Goal: Information Seeking & Learning: Learn about a topic

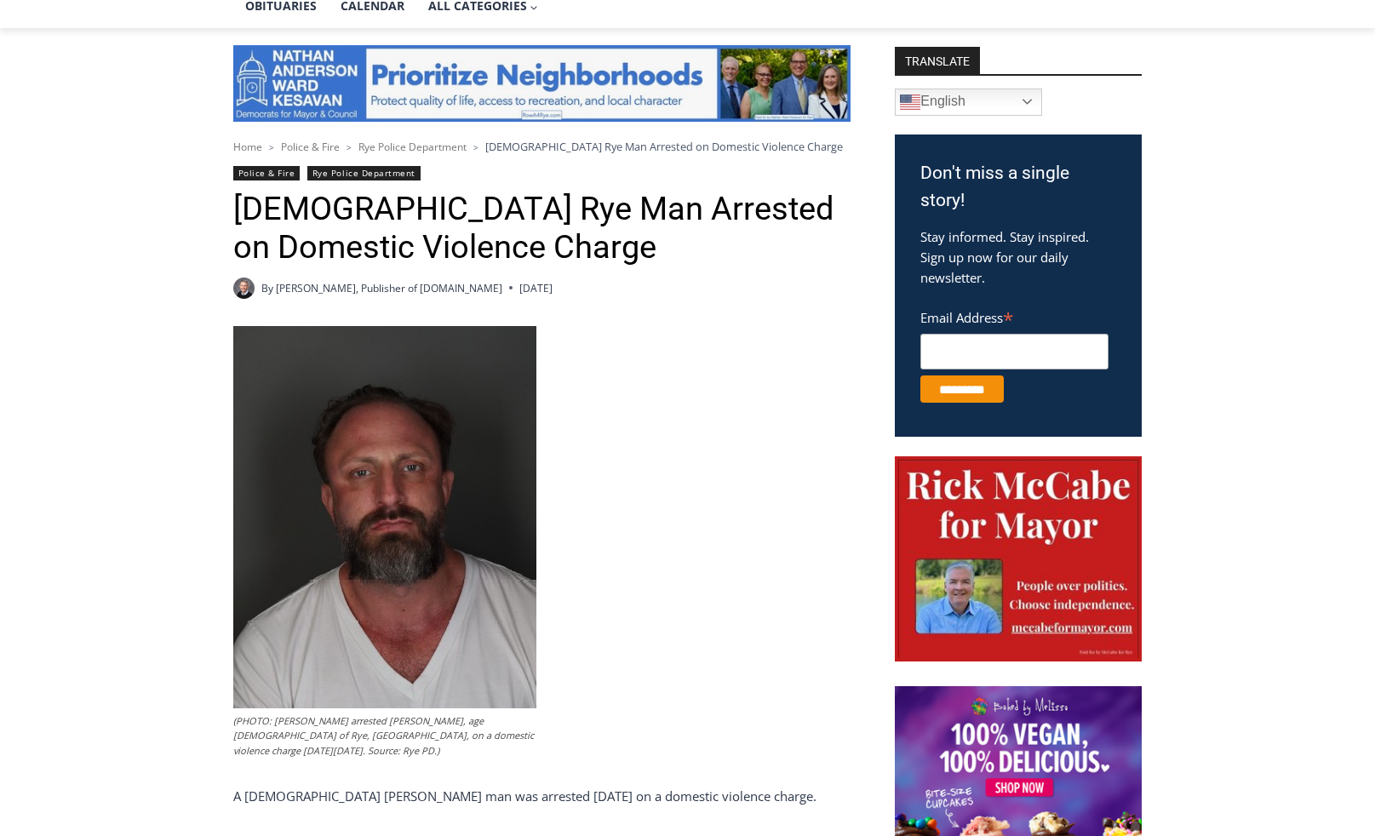
scroll to position [596, 0]
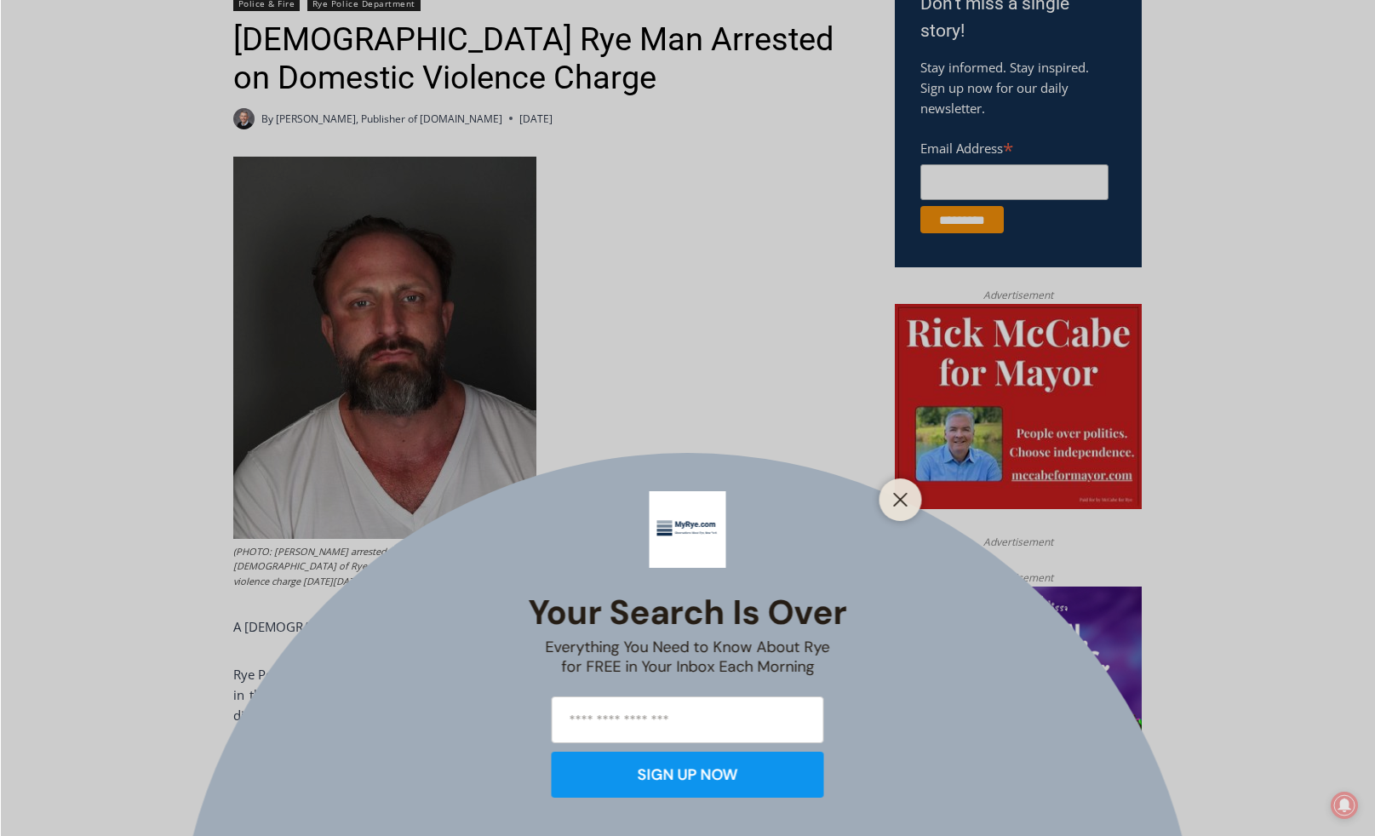
click at [915, 497] on div at bounding box center [900, 499] width 43 height 43
click at [903, 505] on icon "Close" at bounding box center [900, 499] width 15 height 15
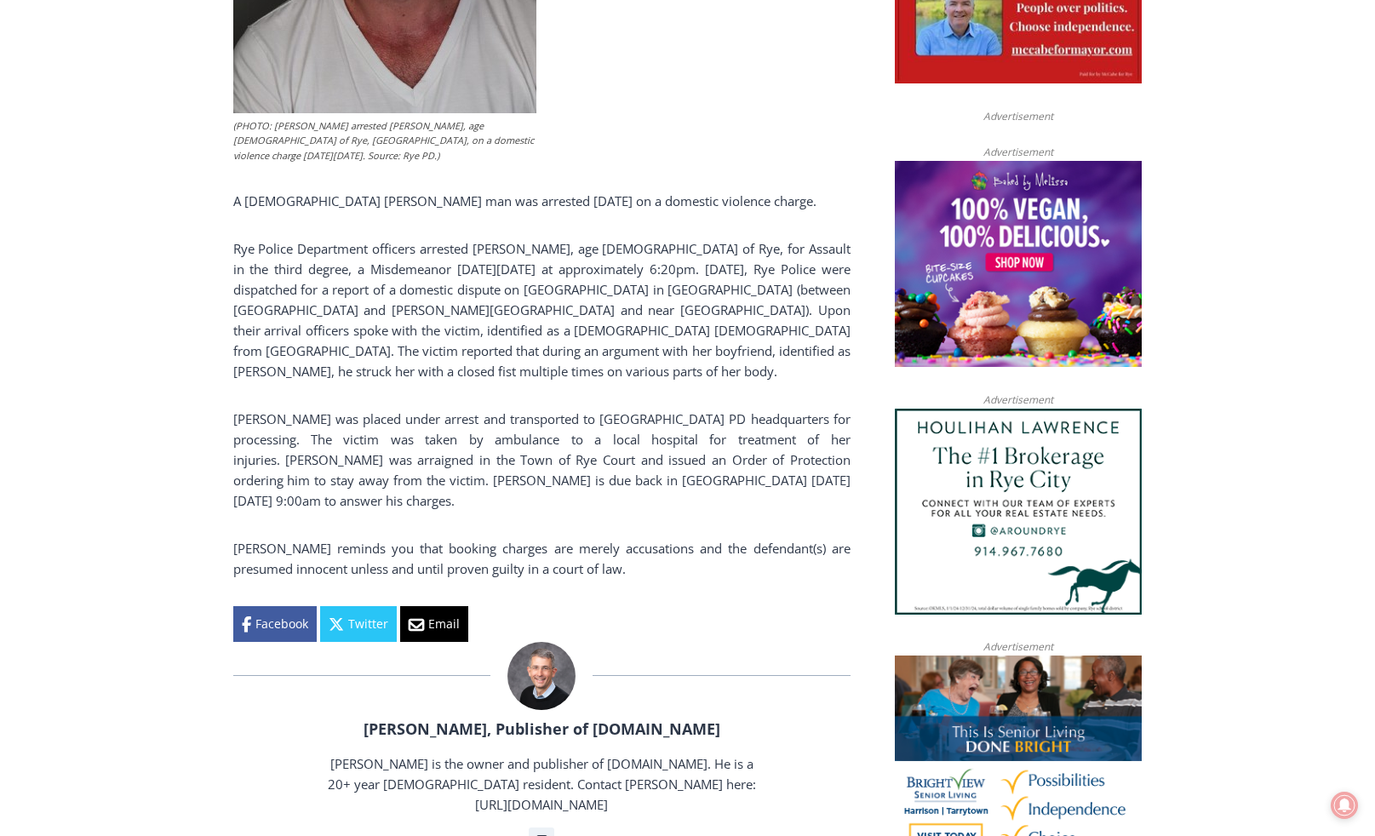
scroll to position [1107, 0]
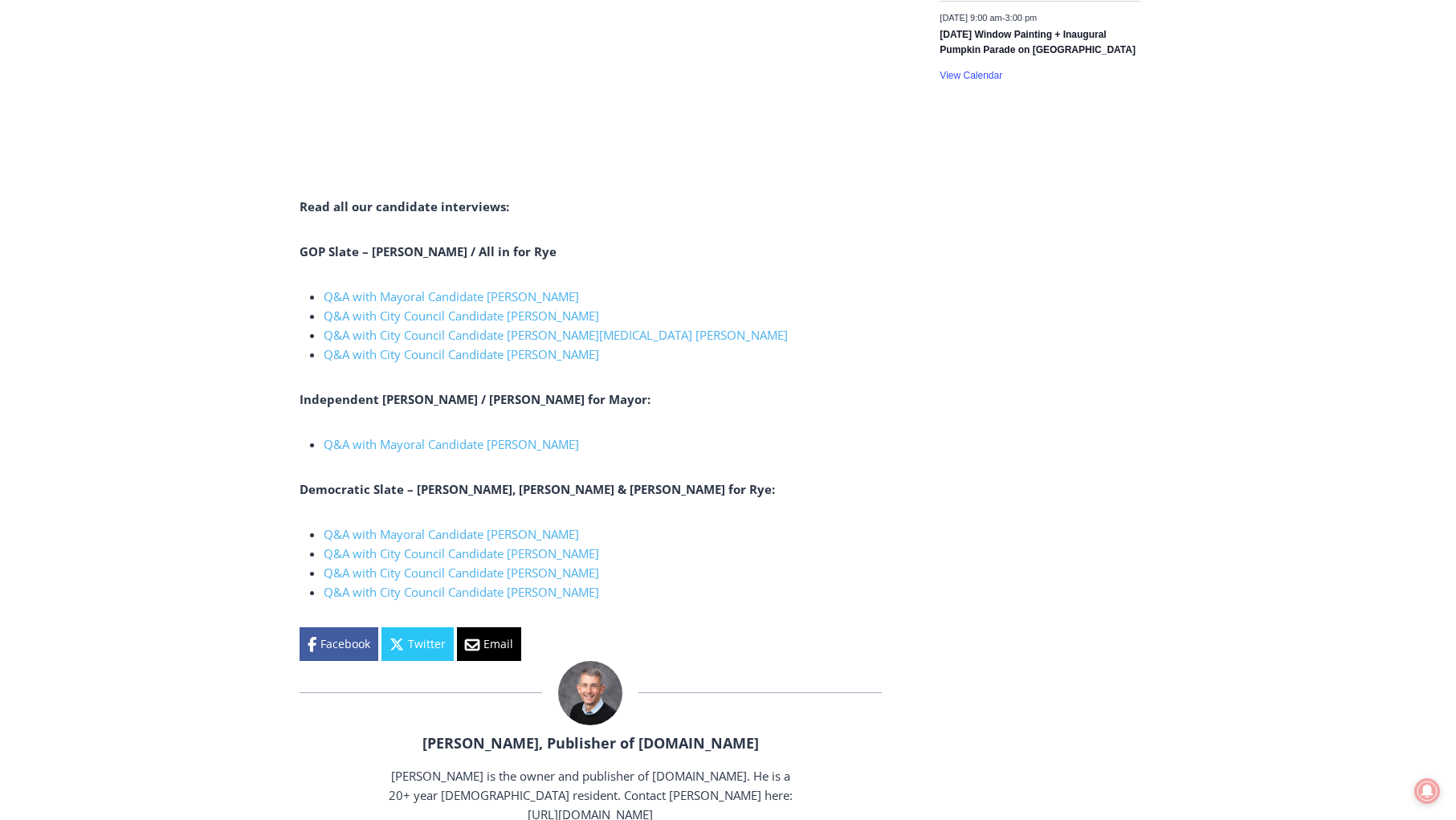
scroll to position [3053, 0]
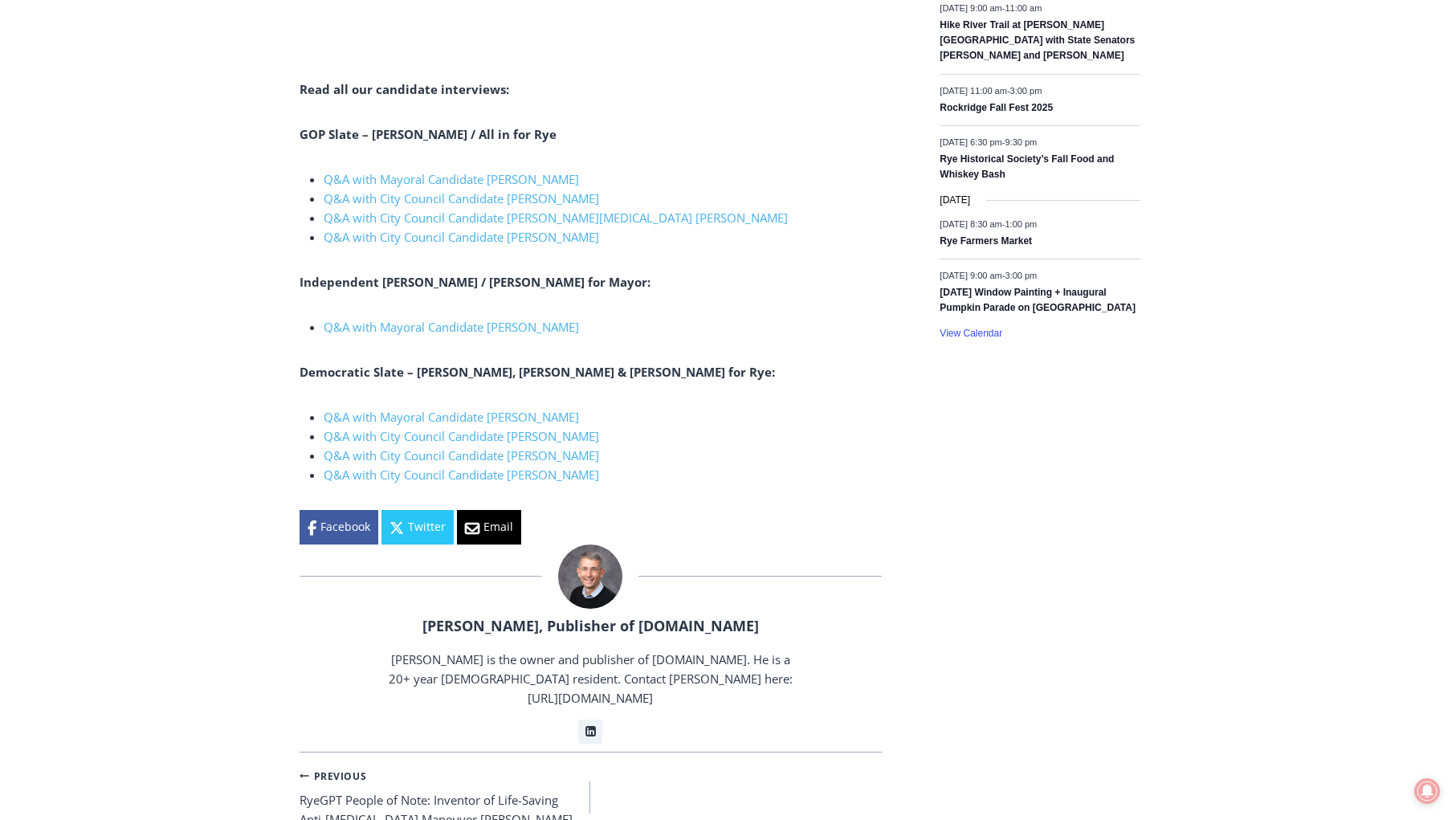
scroll to position [2490, 0]
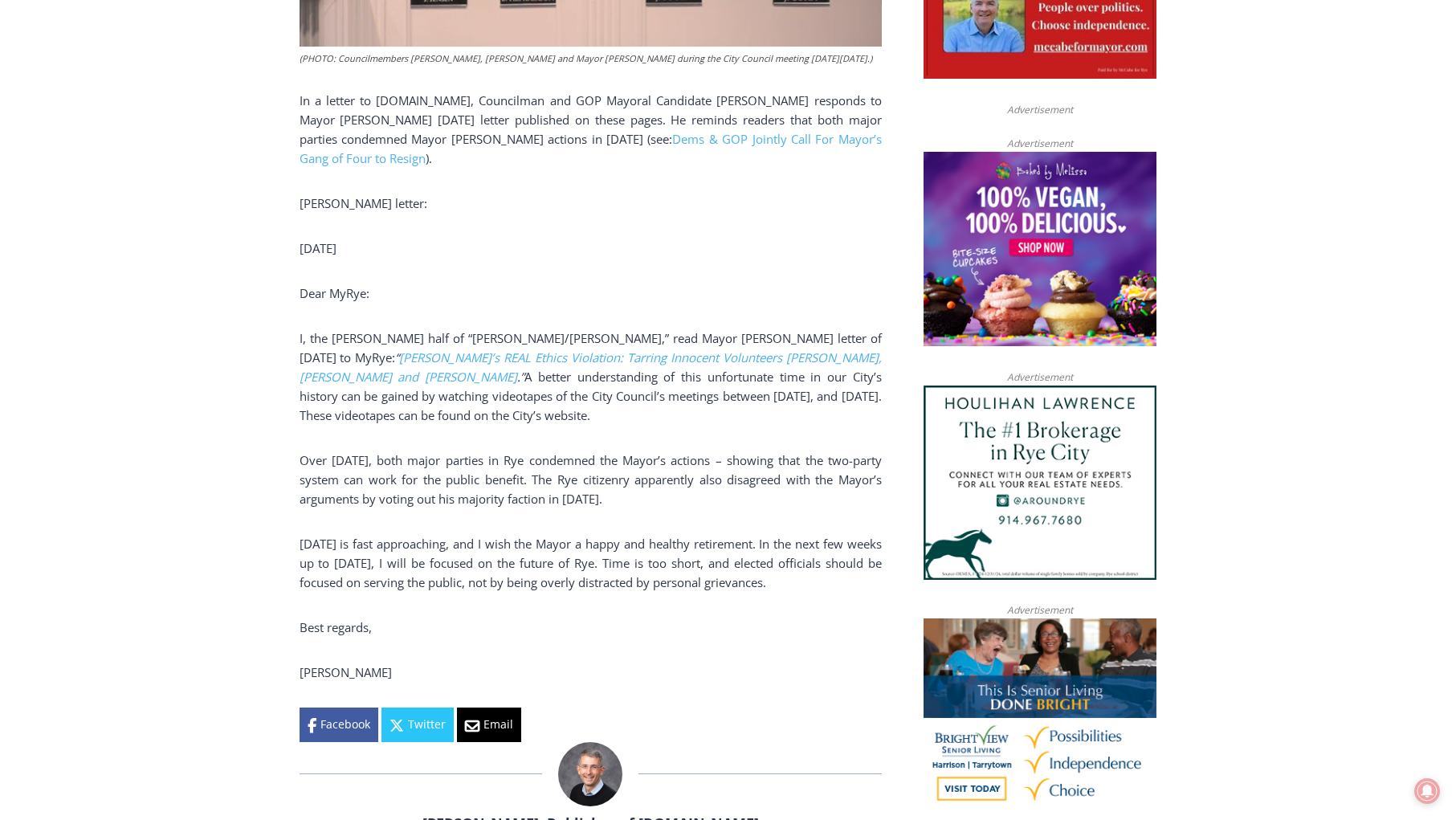
scroll to position [1045, 0]
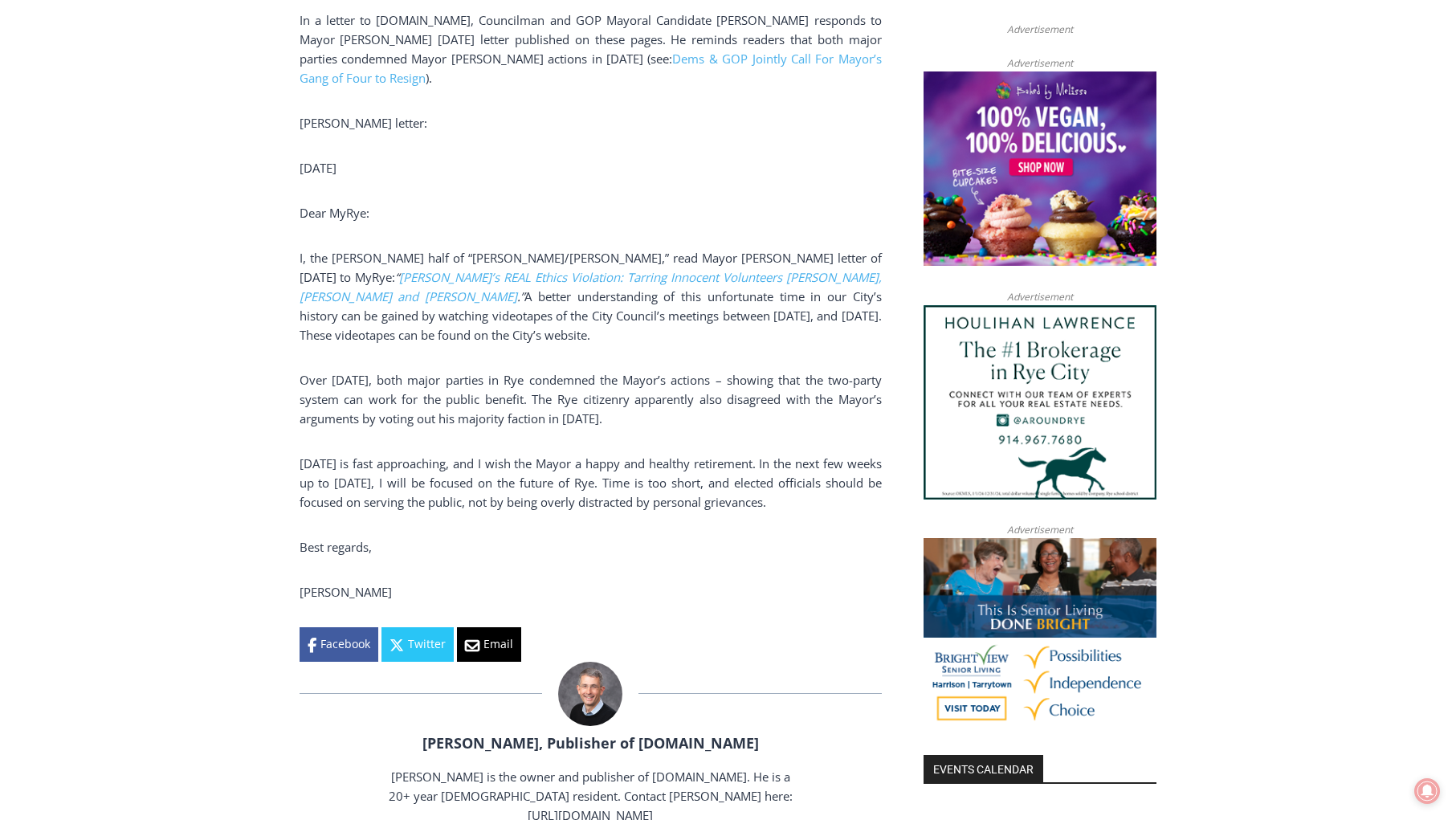
click at [383, 256] on p "I, the Henderson half of “Henderson/Nathan,” read Mayor Josh Cohn’s letter of O…" at bounding box center [591, 296] width 582 height 96
drag, startPoint x: 590, startPoint y: 259, endPoint x: 695, endPoint y: 257, distance: 105.0
click at [695, 257] on p "I, the Henderson half of “Henderson/Nathan,” read Mayor Josh Cohn’s letter of O…" at bounding box center [591, 296] width 582 height 96
drag, startPoint x: 371, startPoint y: 299, endPoint x: 660, endPoint y: 330, distance: 290.7
click at [660, 330] on p "I, the Henderson half of “Henderson/Nathan,” read Mayor Josh Cohn’s letter of O…" at bounding box center [591, 296] width 582 height 96
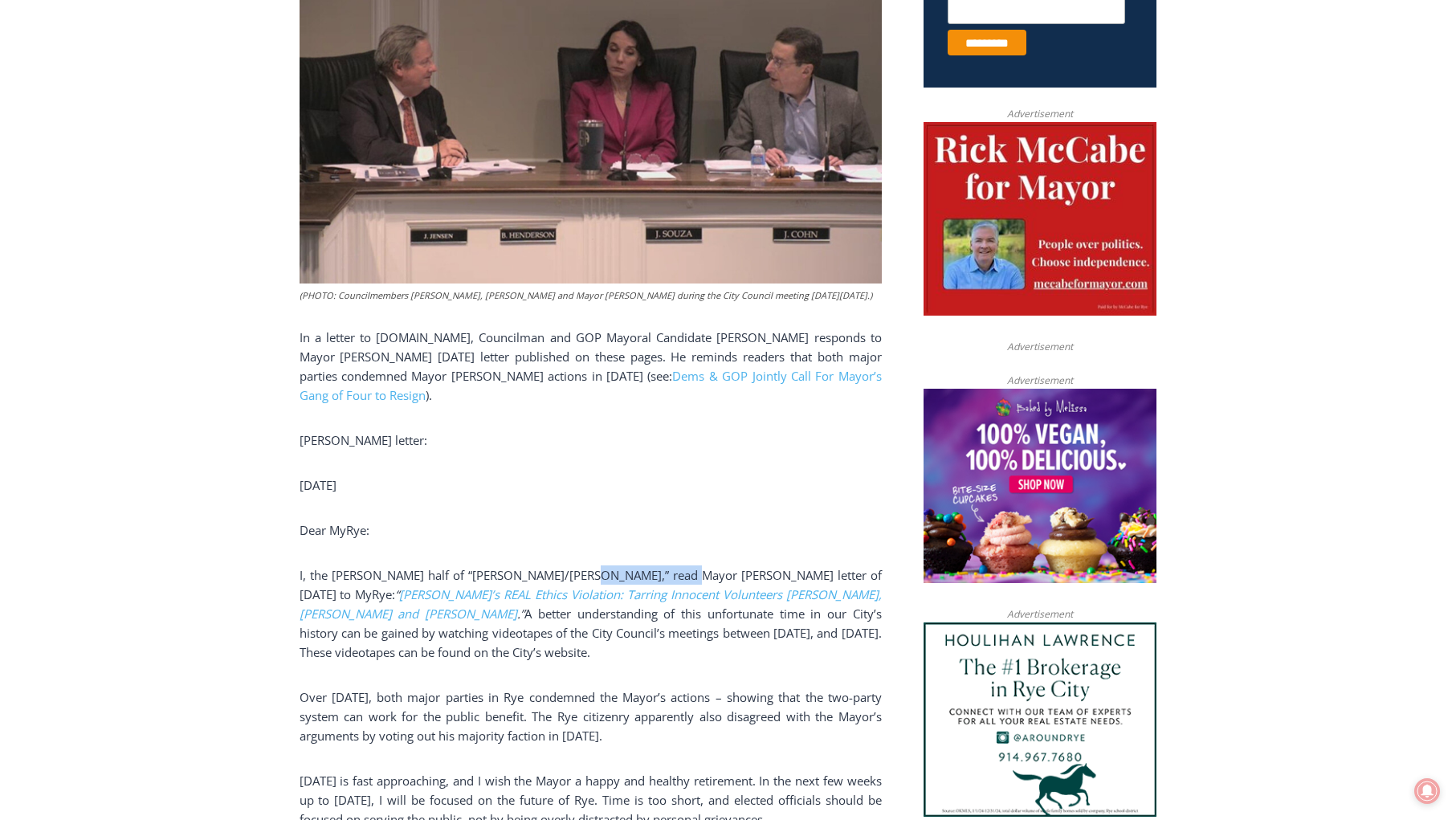
scroll to position [723, 0]
